Goal: Navigation & Orientation: Find specific page/section

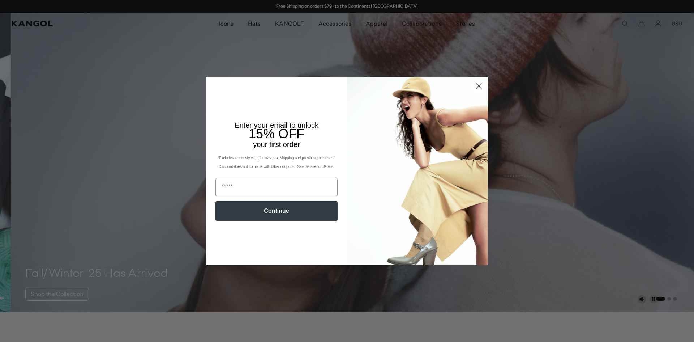
click at [479, 88] on circle "Close dialog" at bounding box center [479, 86] width 12 height 12
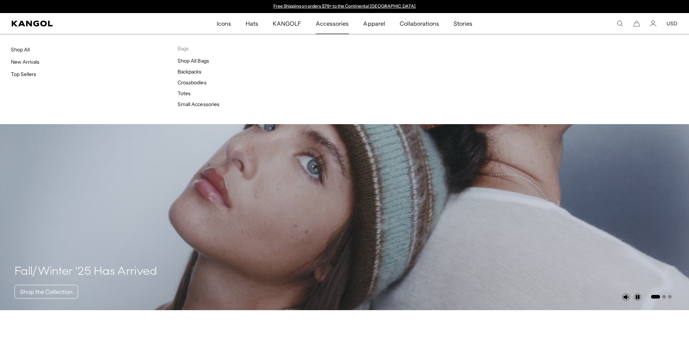
click at [330, 28] on span "Accessories" at bounding box center [332, 23] width 33 height 21
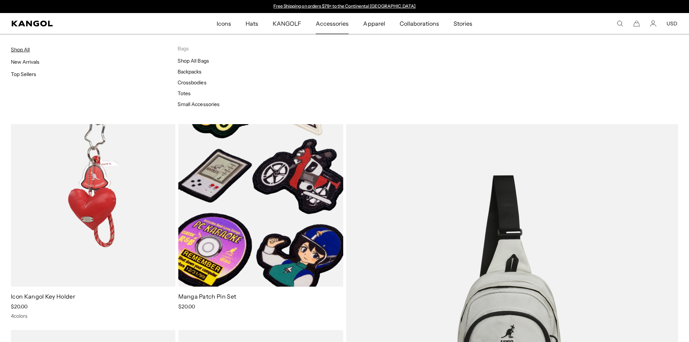
click at [21, 50] on link "Shop All" at bounding box center [20, 49] width 19 height 7
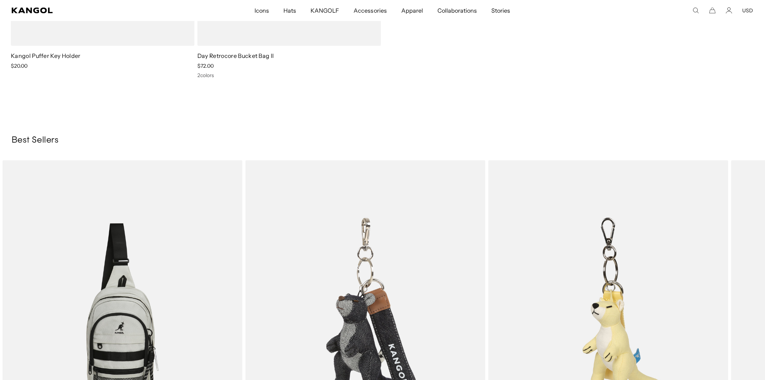
scroll to position [0, 149]
